Goal: Task Accomplishment & Management: Use online tool/utility

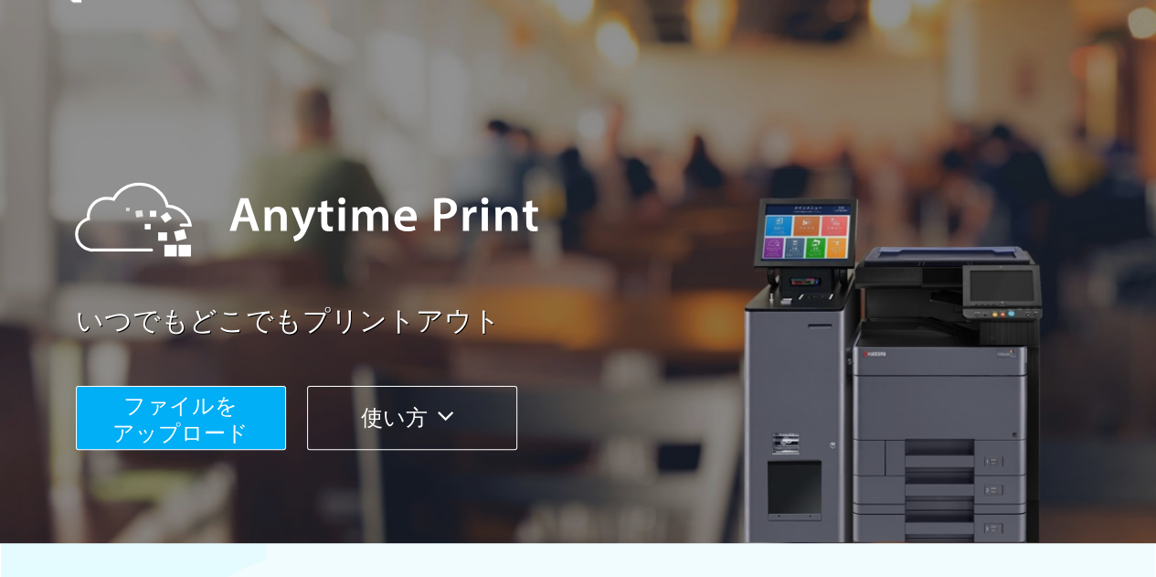
click at [250, 390] on button "ファイルを ​​アップロード" at bounding box center [181, 418] width 210 height 64
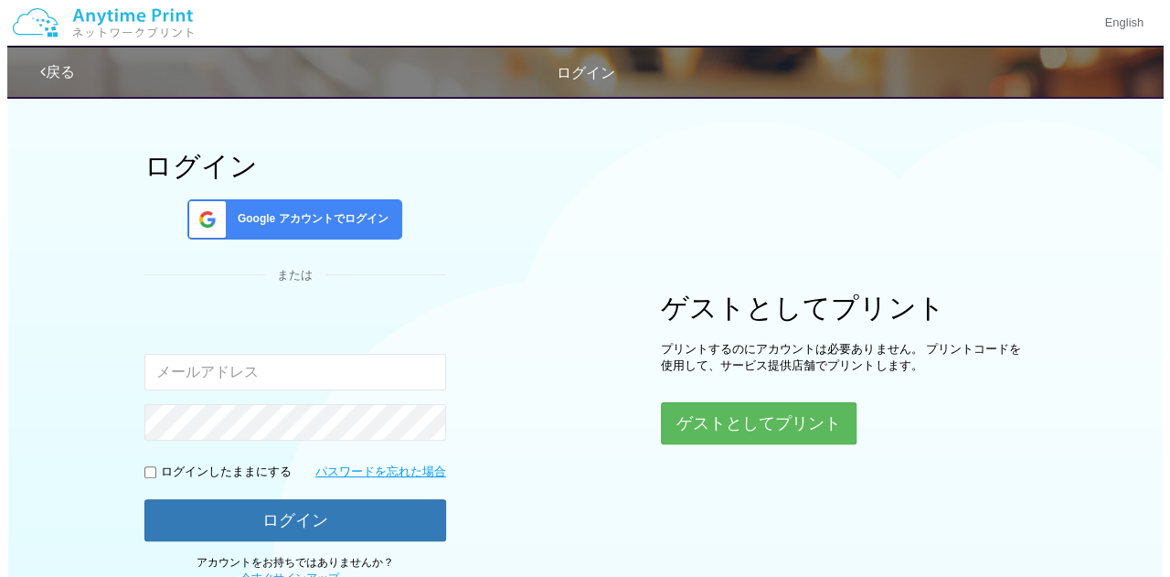
scroll to position [137, 0]
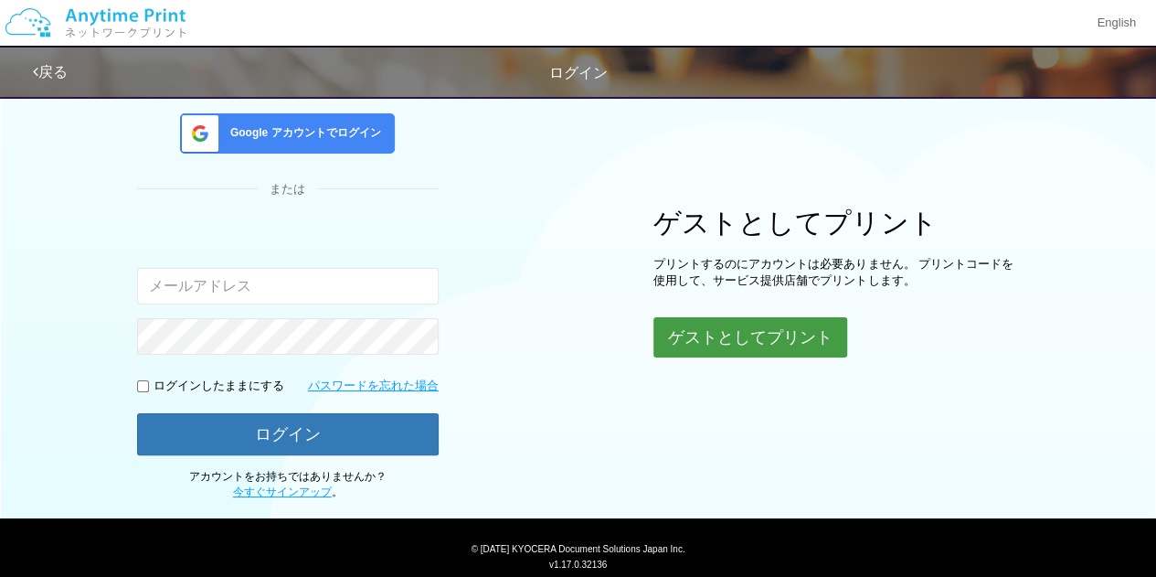
click at [773, 320] on button "ゲストとしてプリント" at bounding box center [751, 337] width 194 height 40
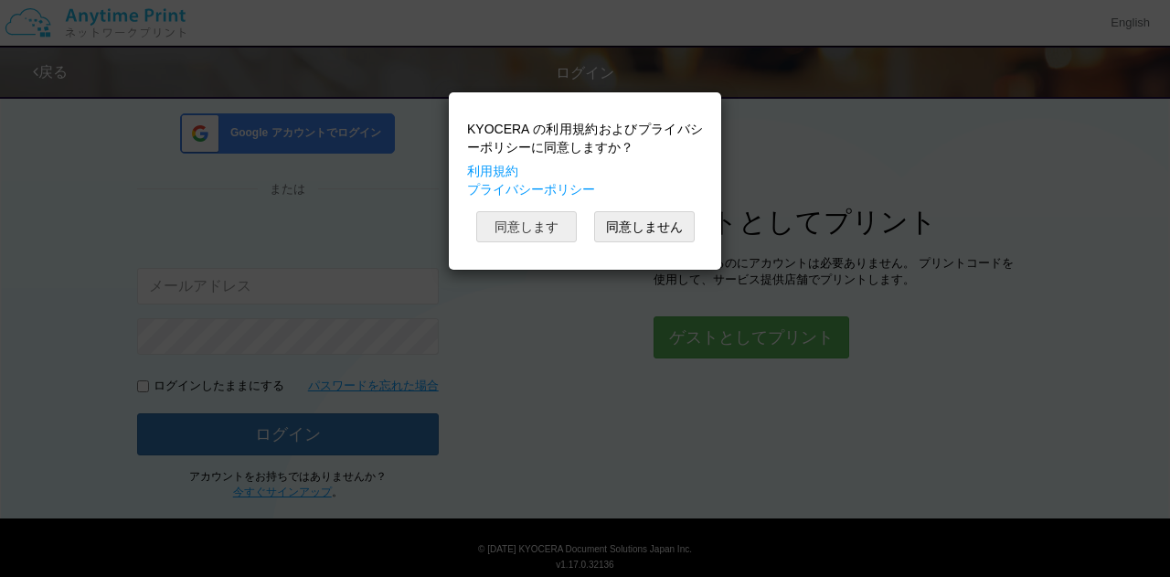
click at [556, 228] on button "同意します" at bounding box center [526, 226] width 101 height 31
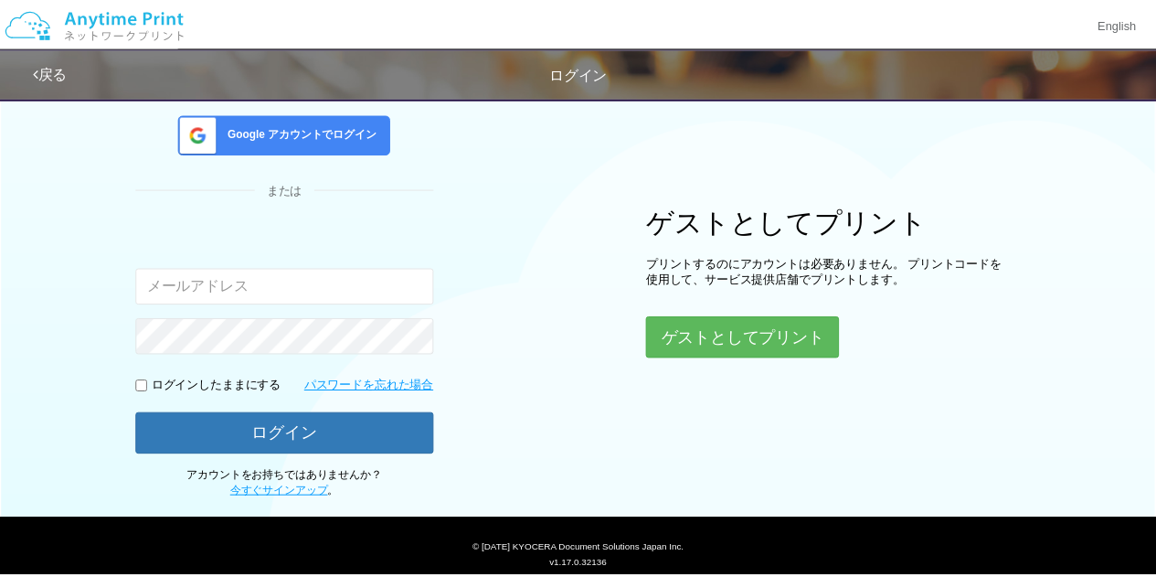
scroll to position [137, 0]
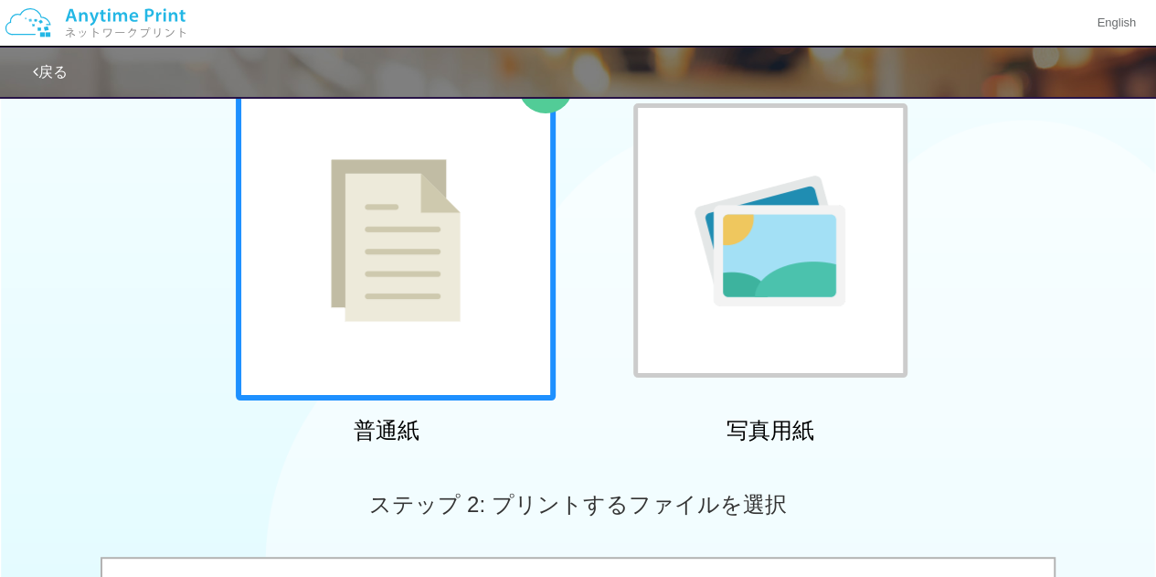
click at [514, 324] on div at bounding box center [396, 240] width 320 height 320
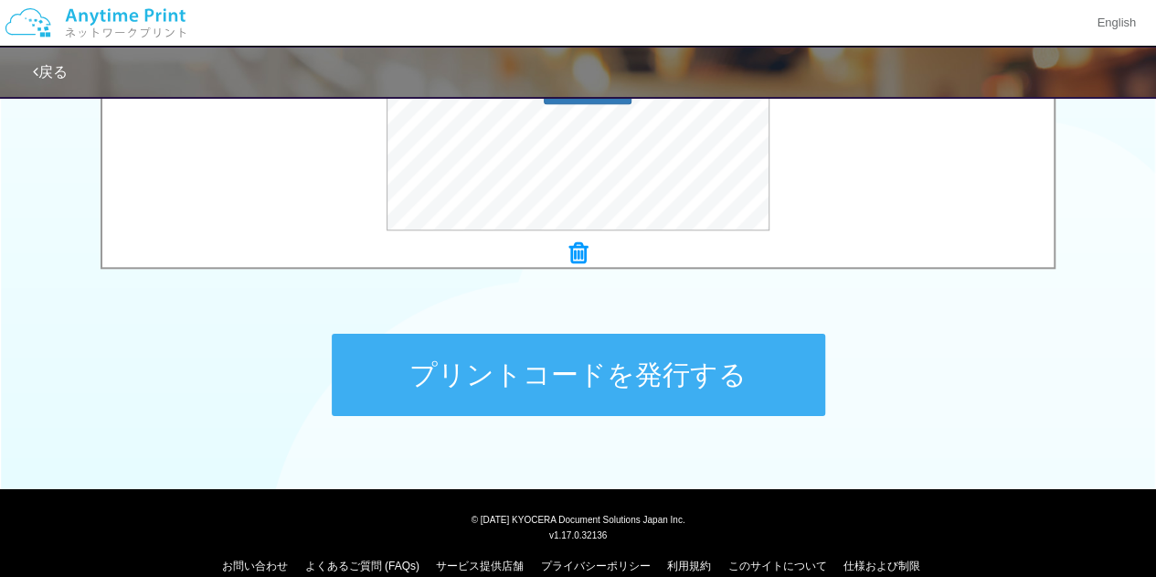
scroll to position [810, 0]
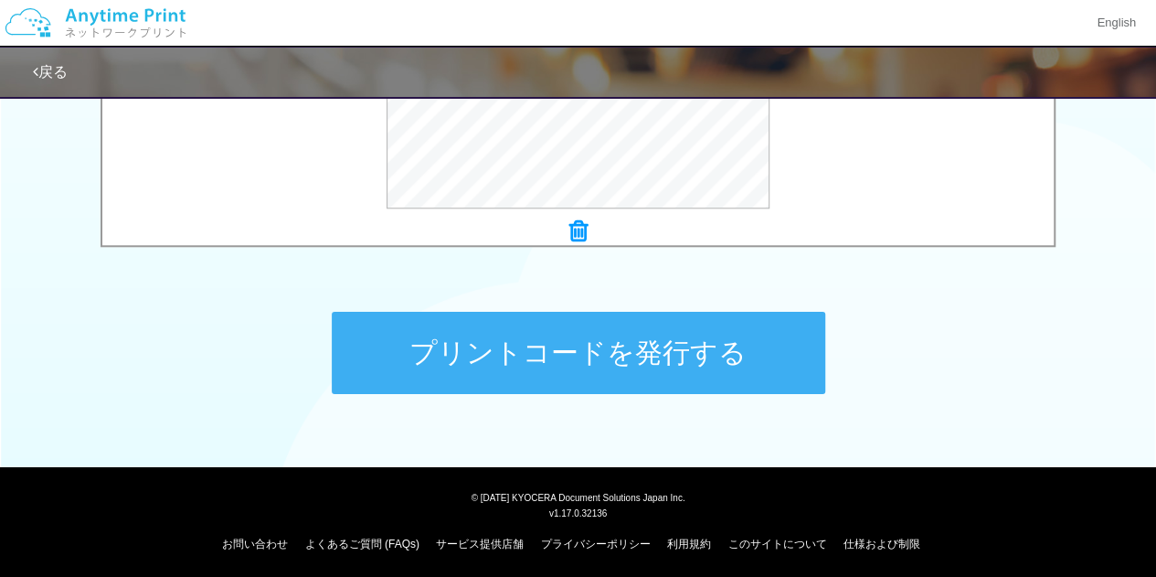
click at [707, 362] on button "プリントコードを発行する" at bounding box center [579, 353] width 494 height 82
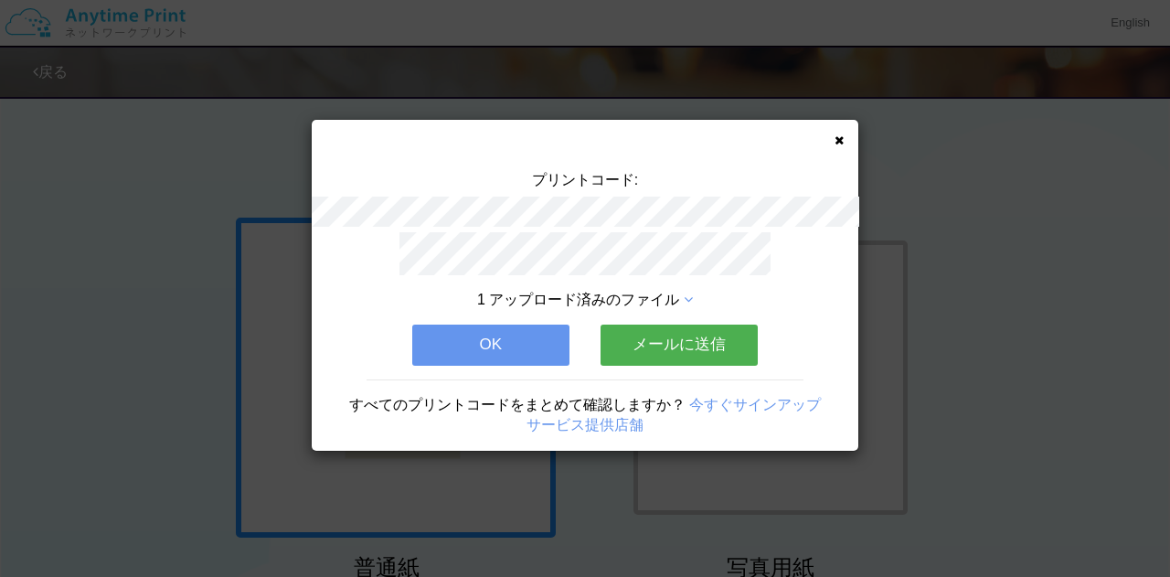
click at [519, 324] on button "OK" at bounding box center [490, 344] width 157 height 40
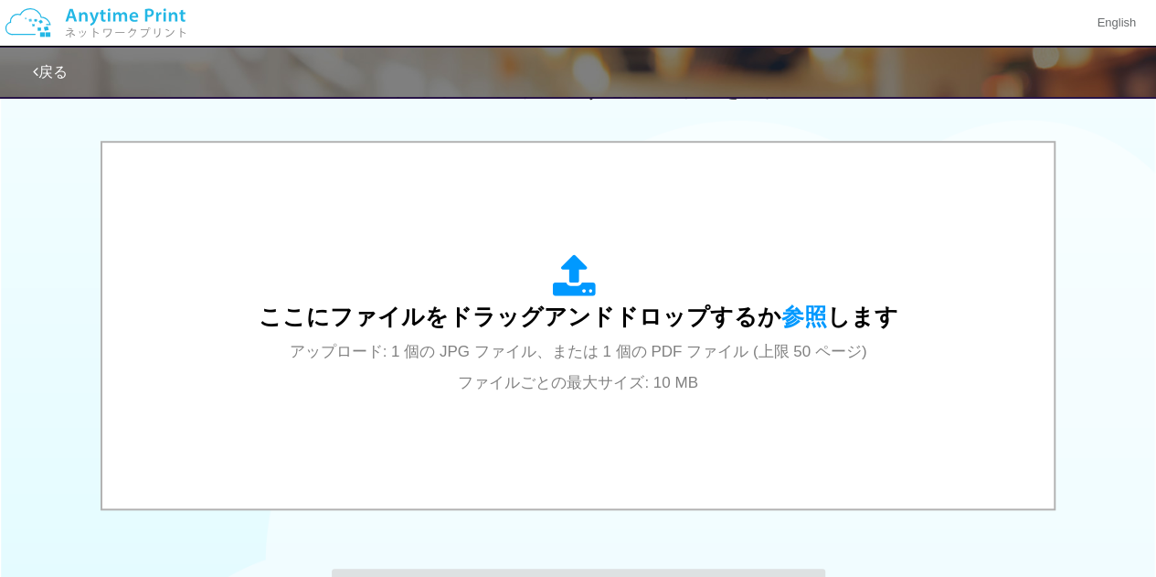
scroll to position [635, 0]
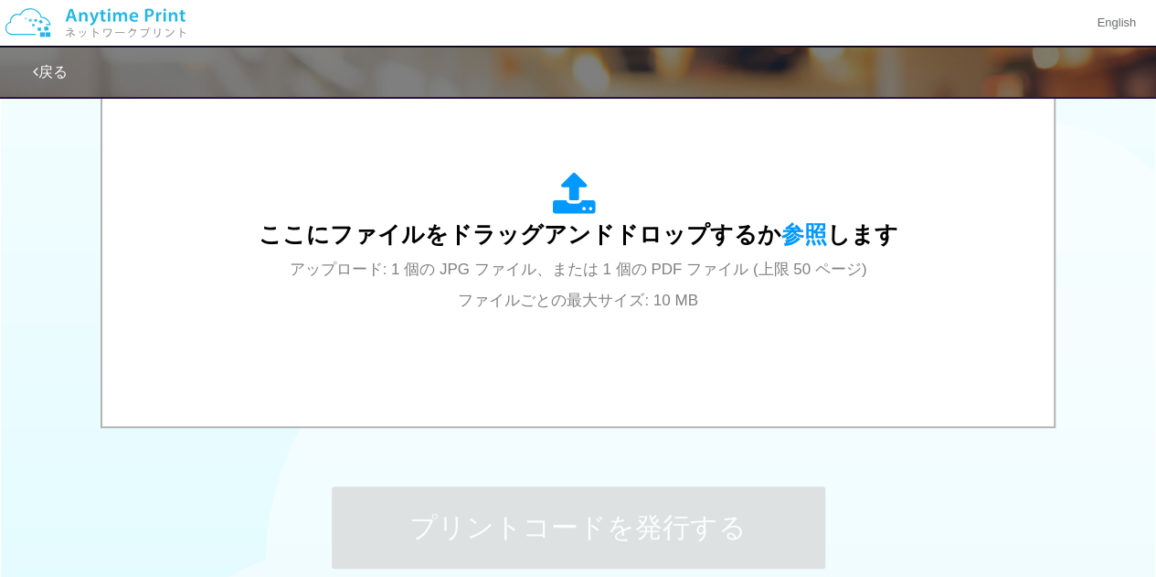
drag, startPoint x: 606, startPoint y: 392, endPoint x: 520, endPoint y: 441, distance: 99.1
click at [520, 441] on div "プリントコードを発行する" at bounding box center [578, 527] width 548 height 192
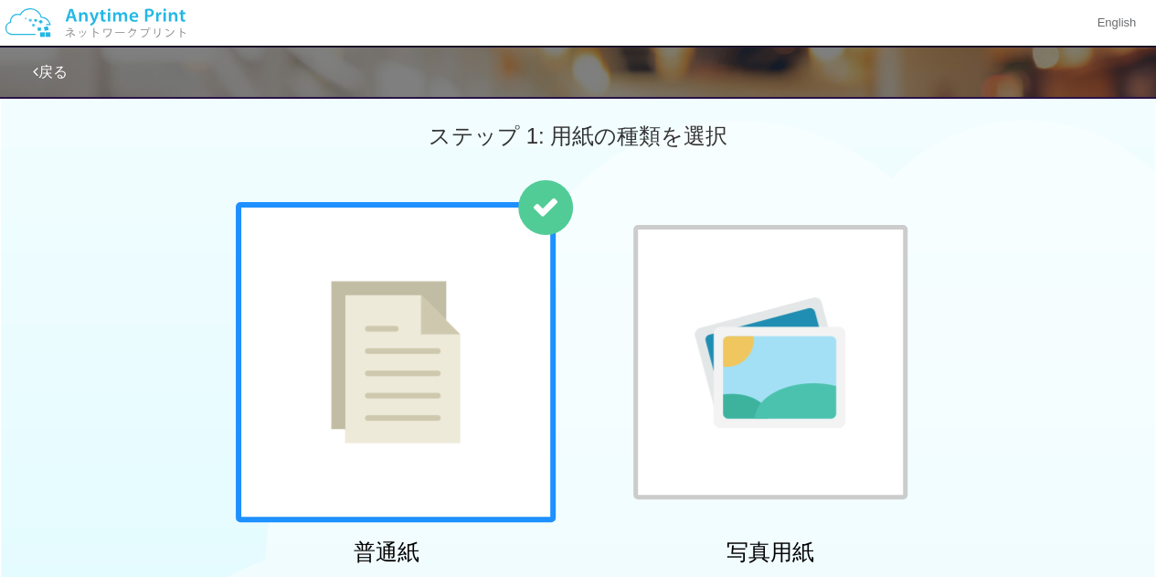
scroll to position [0, 0]
